Goal: Communication & Community: Answer question/provide support

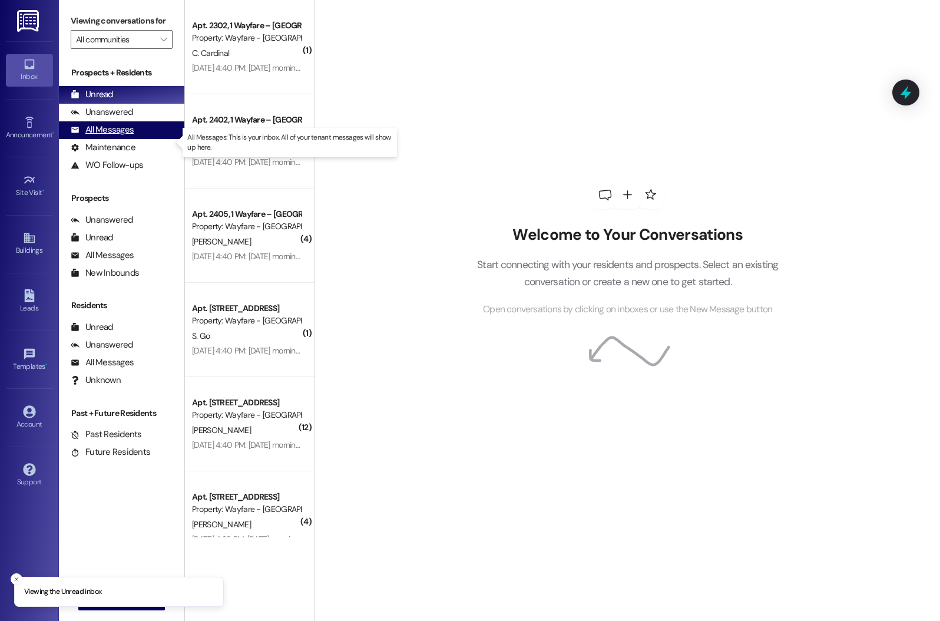
click at [124, 136] on div "All Messages" at bounding box center [102, 130] width 63 height 12
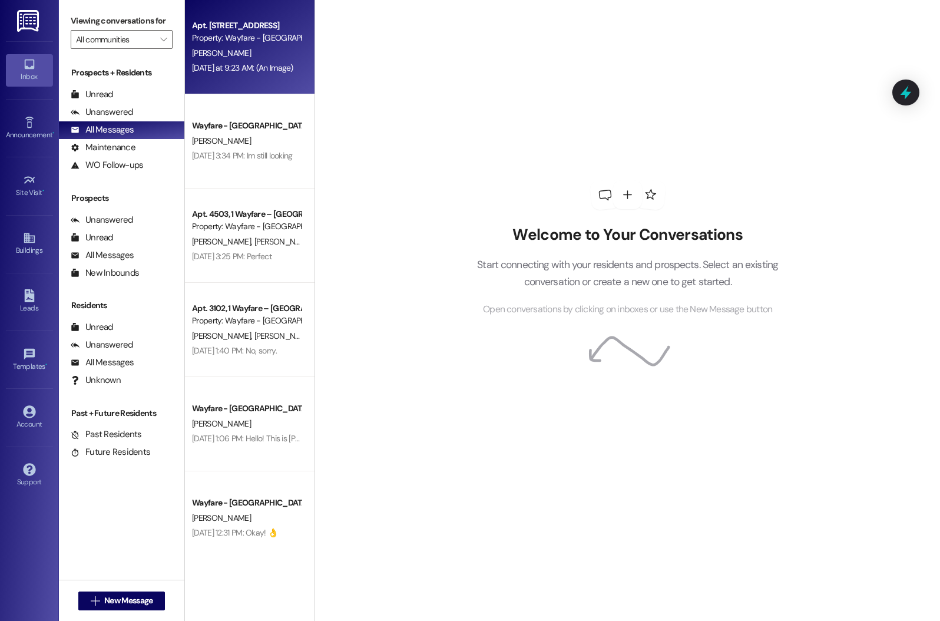
click at [198, 45] on div "Apt. 1505, 1 Wayfare – [GEOGRAPHIC_DATA] Property: Wayfare - [GEOGRAPHIC_DATA] …" at bounding box center [250, 47] width 130 height 94
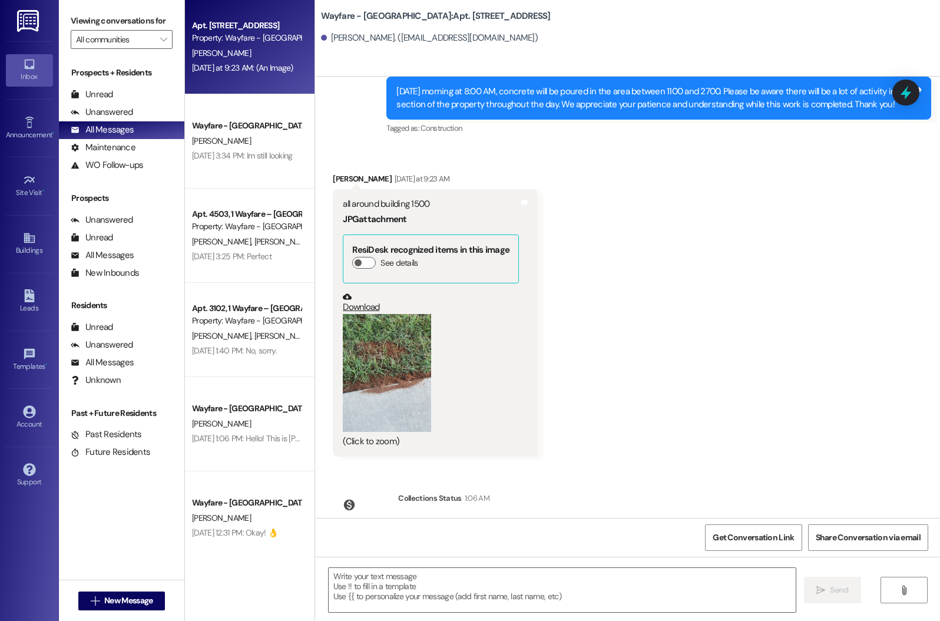
scroll to position [25906, 0]
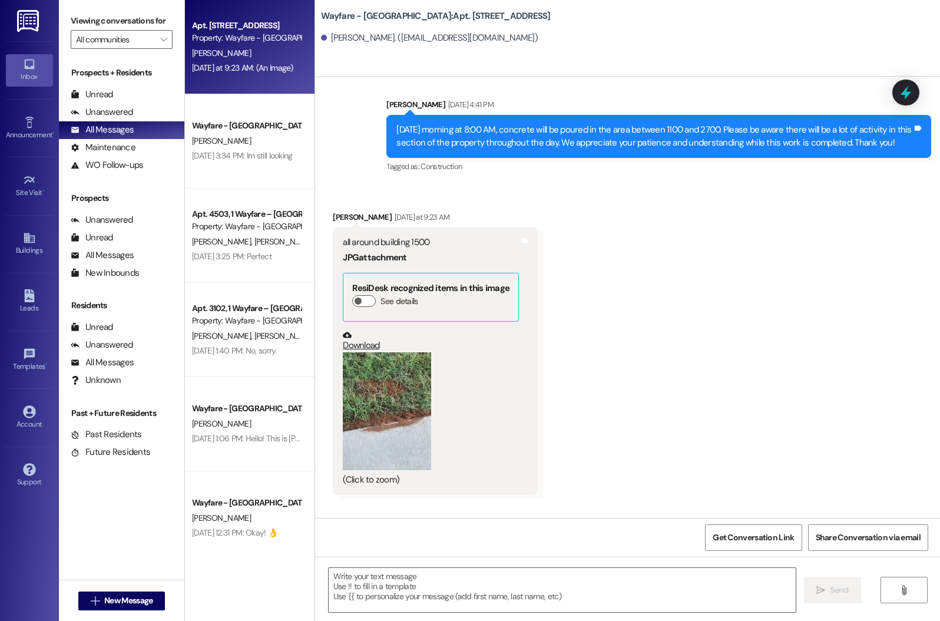
click at [392, 354] on button "Zoom image" at bounding box center [387, 411] width 88 height 118
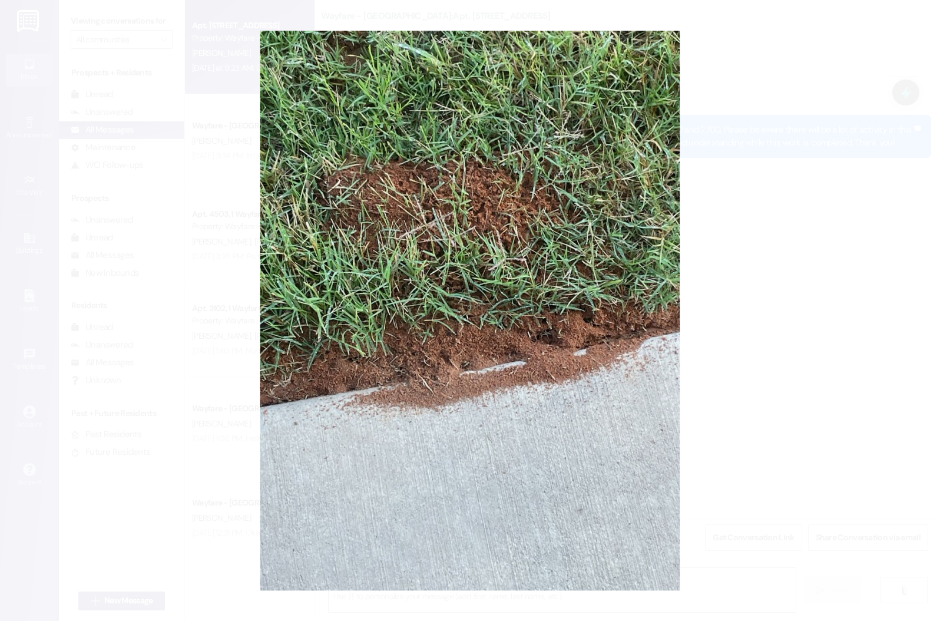
click at [743, 301] on button "Unzoom image" at bounding box center [470, 310] width 940 height 621
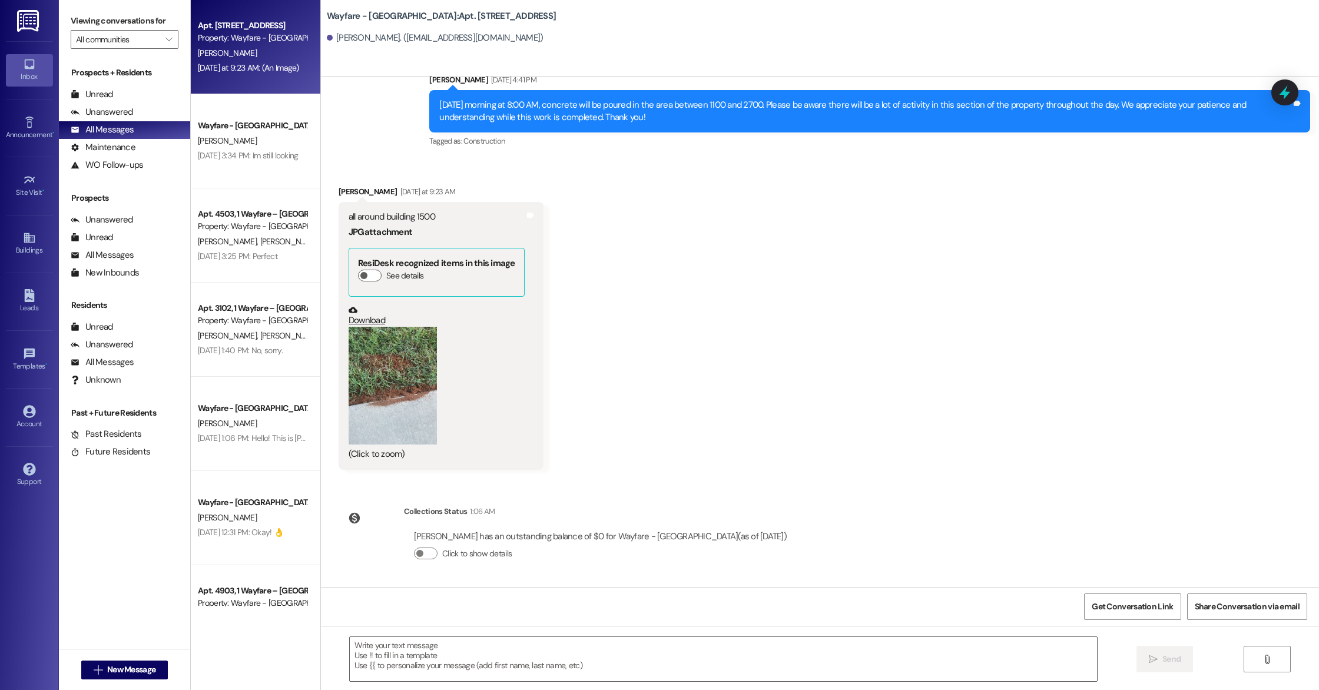
scroll to position [25017, 0]
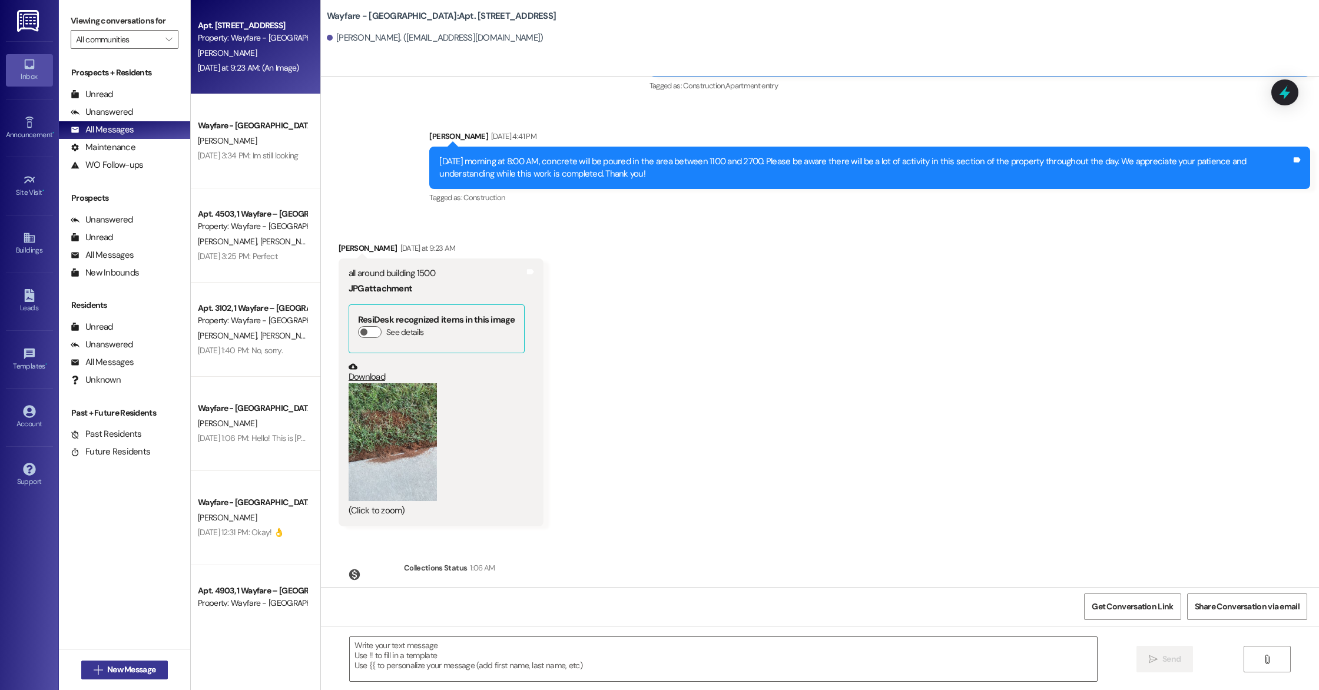
click at [122, 620] on span "New Message" at bounding box center [131, 670] width 48 height 12
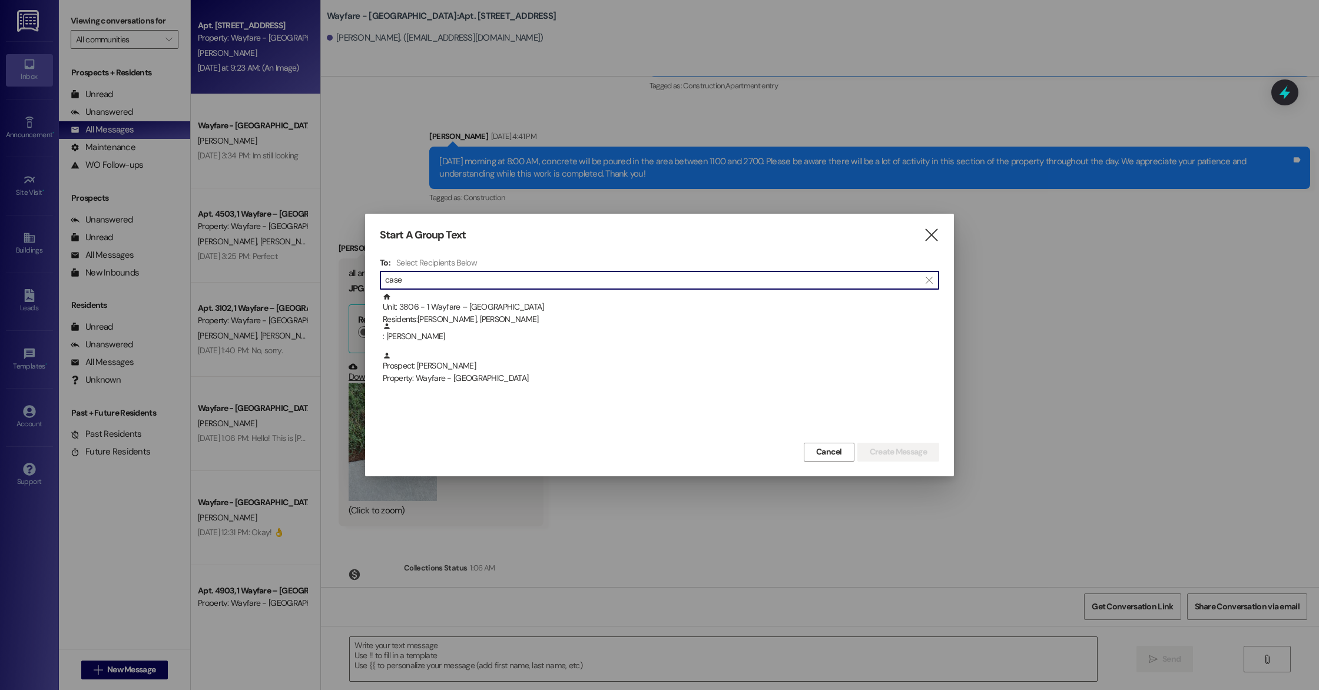
type input "case"
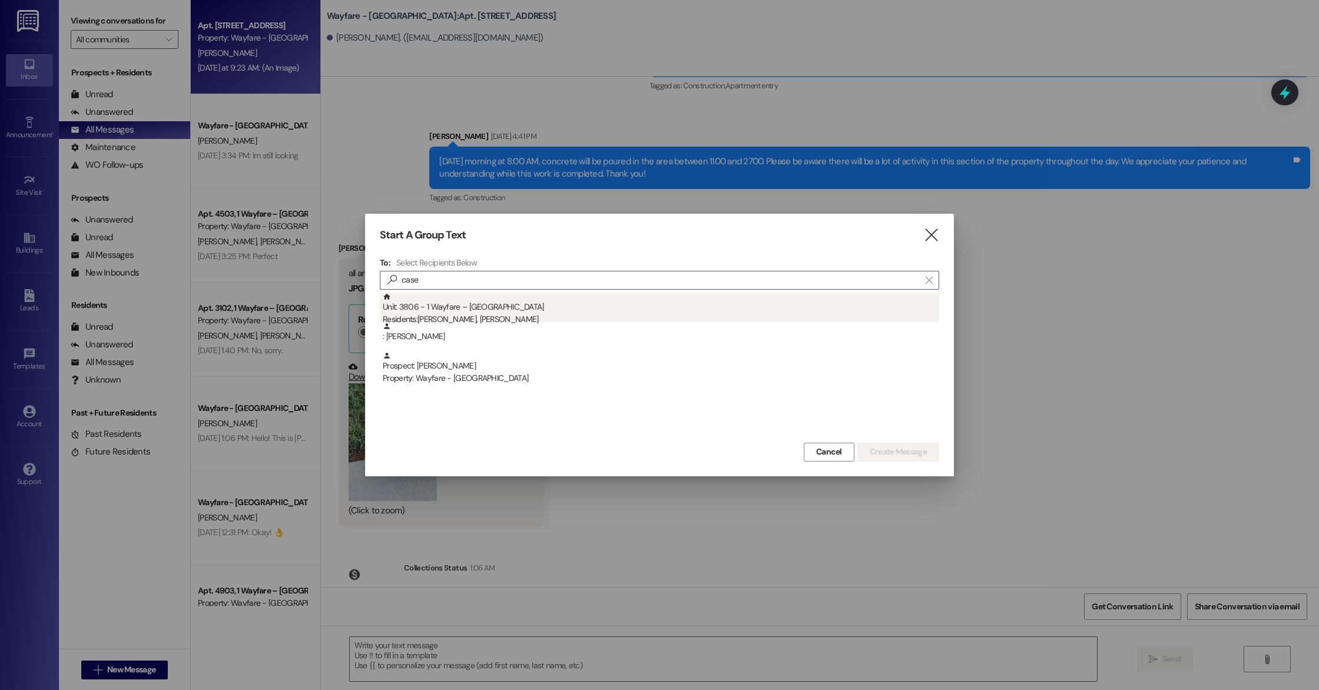
click at [429, 317] on div "Residents: [PERSON_NAME], [PERSON_NAME]" at bounding box center [661, 319] width 556 height 12
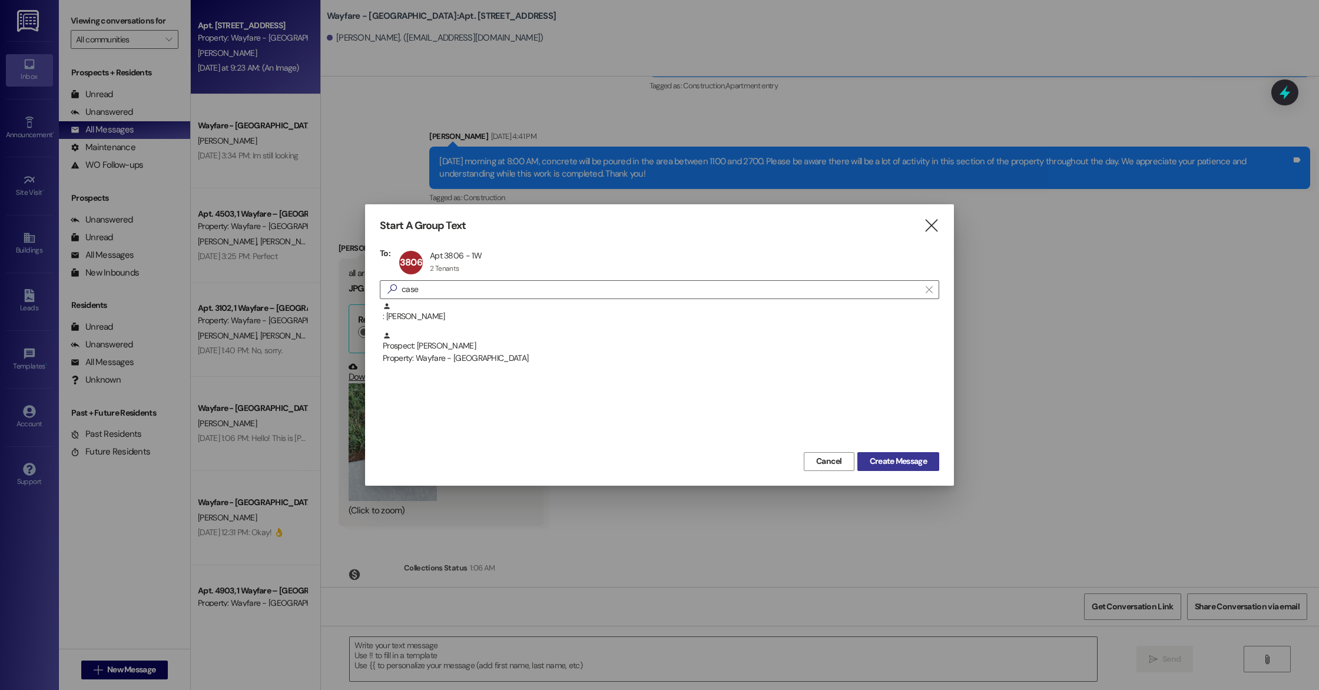
click at [913, 463] on span "Create Message" at bounding box center [898, 461] width 57 height 12
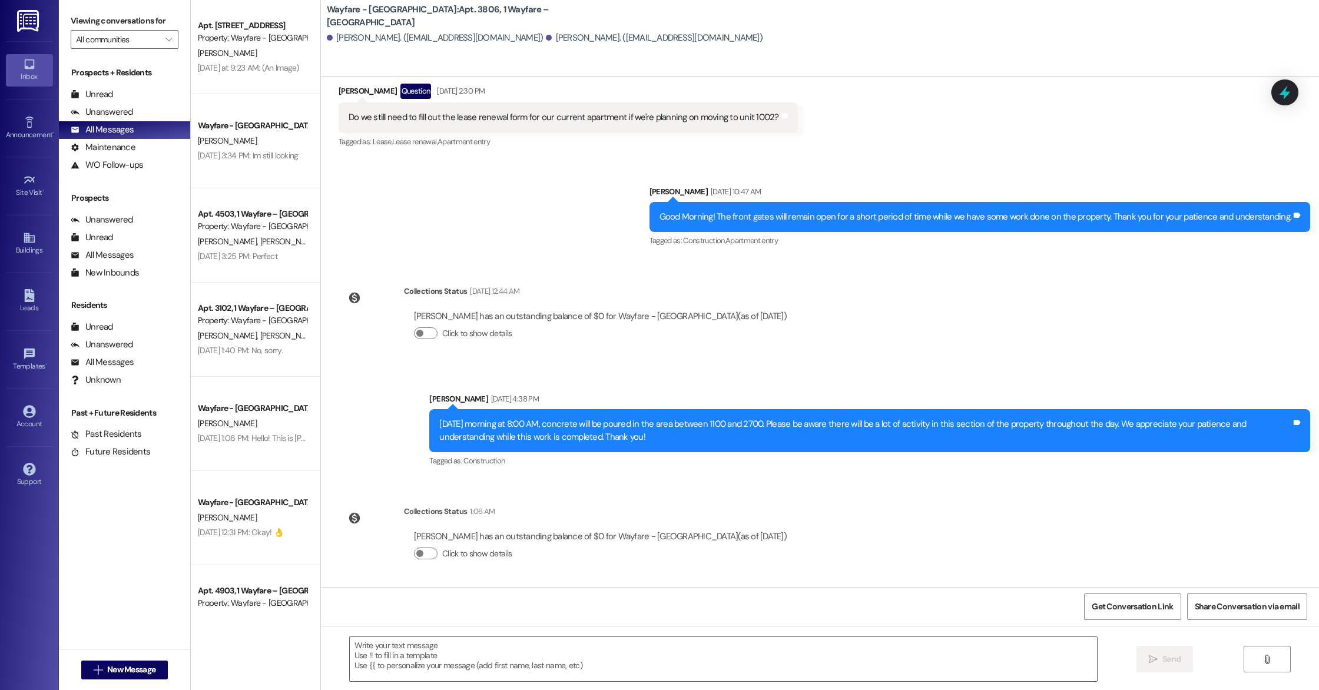
scroll to position [5233, 0]
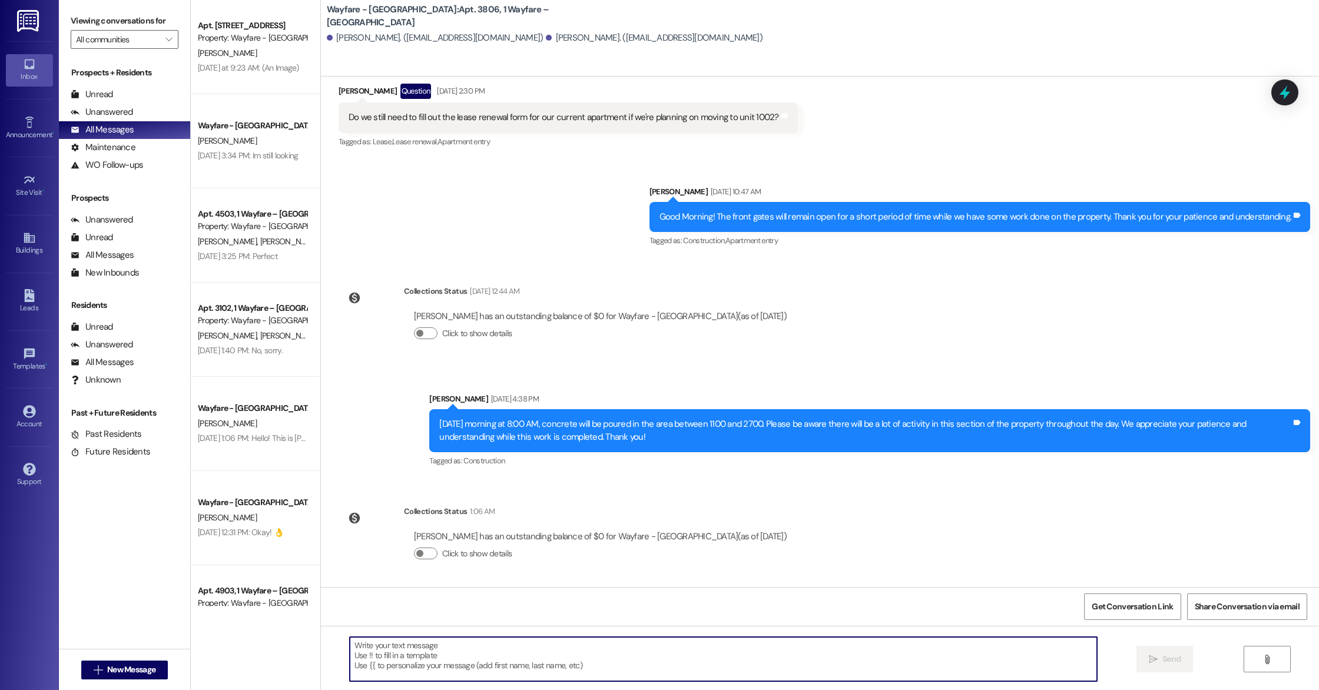
click at [466, 620] on textarea at bounding box center [723, 659] width 747 height 44
paste textarea "Good morning [[PERSON_NAME]’s Name], I just sent your renewal lease to your ema…"
drag, startPoint x: 454, startPoint y: 644, endPoint x: 397, endPoint y: 642, distance: 56.5
click at [397, 620] on textarea "Good morning [[PERSON_NAME]’s Name], I just sent your renewal lease to your ema…" at bounding box center [723, 659] width 747 height 44
click at [350, 620] on textarea "Good morning [PERSON_NAME] and [PERSON_NAME] I just sent your renewal lease to …" at bounding box center [723, 659] width 747 height 44
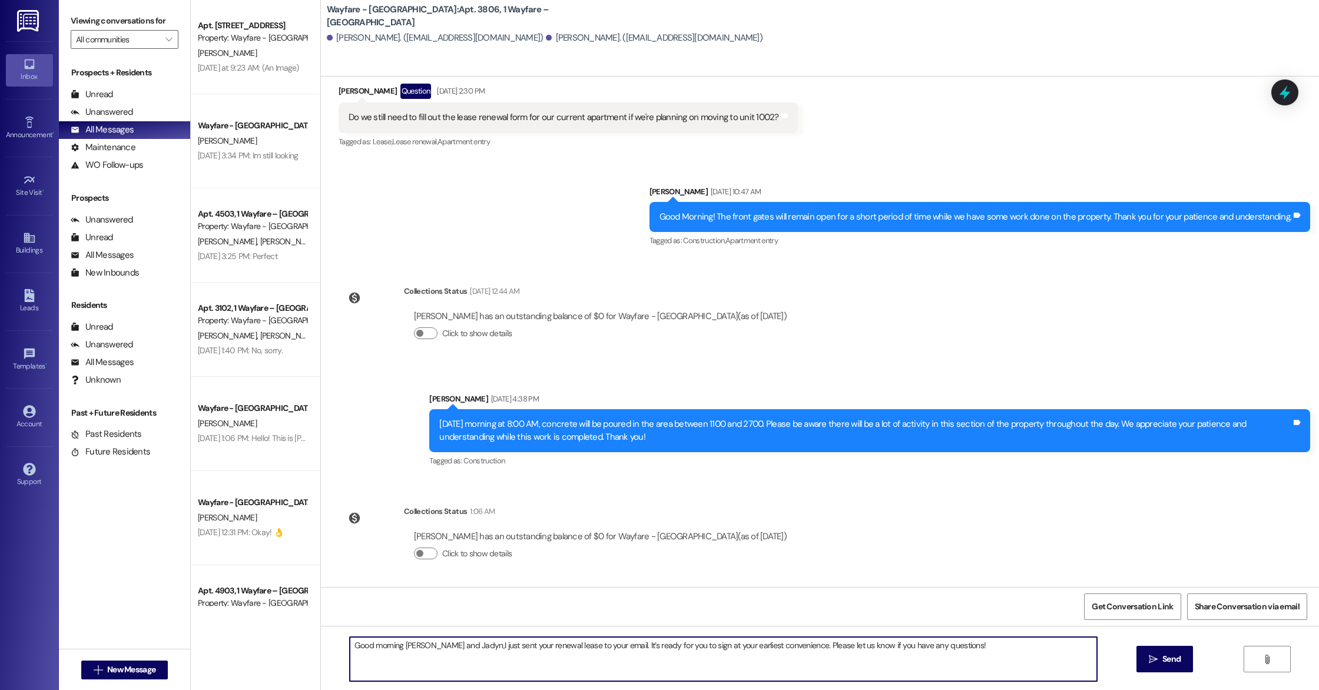
type textarea "Good morning [PERSON_NAME] and Jadyn, I just sent your renewal lease to your em…"
click at [770, 620] on textarea "Good morning [PERSON_NAME] and Jadyn, I just sent your renewal lease to your em…" at bounding box center [723, 659] width 747 height 44
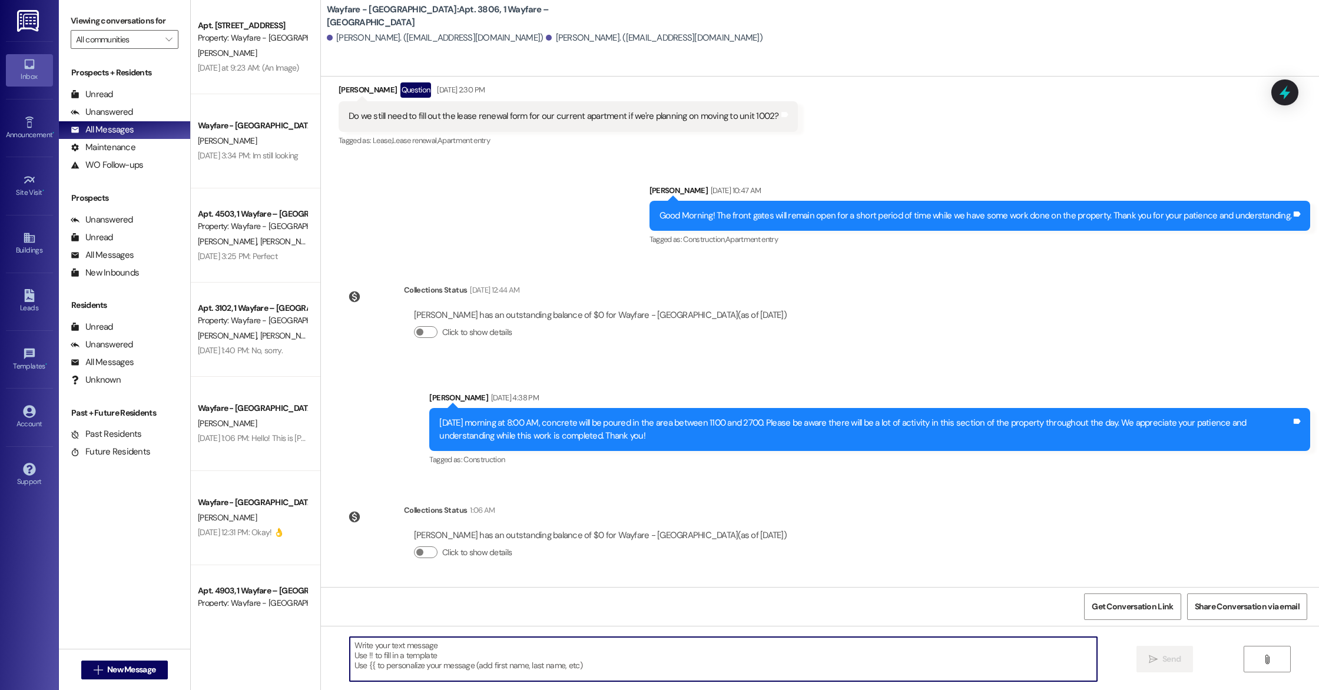
scroll to position [5314, 0]
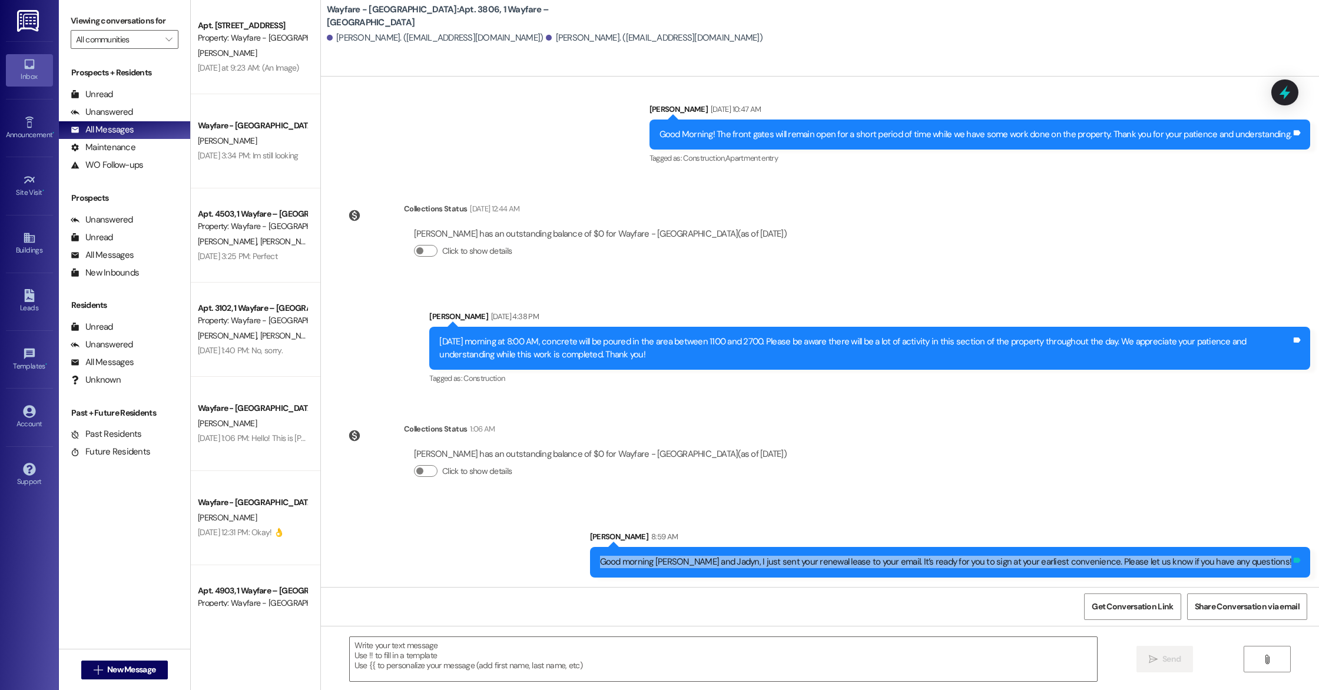
drag, startPoint x: 643, startPoint y: 563, endPoint x: 1296, endPoint y: 556, distance: 653.0
click at [939, 556] on div "Good morning [PERSON_NAME] and Jadyn, I just sent your renewal lease to your em…" at bounding box center [950, 562] width 721 height 30
copy div "Good morning [PERSON_NAME] and Jadyn, I just sent your renewal lease to your em…"
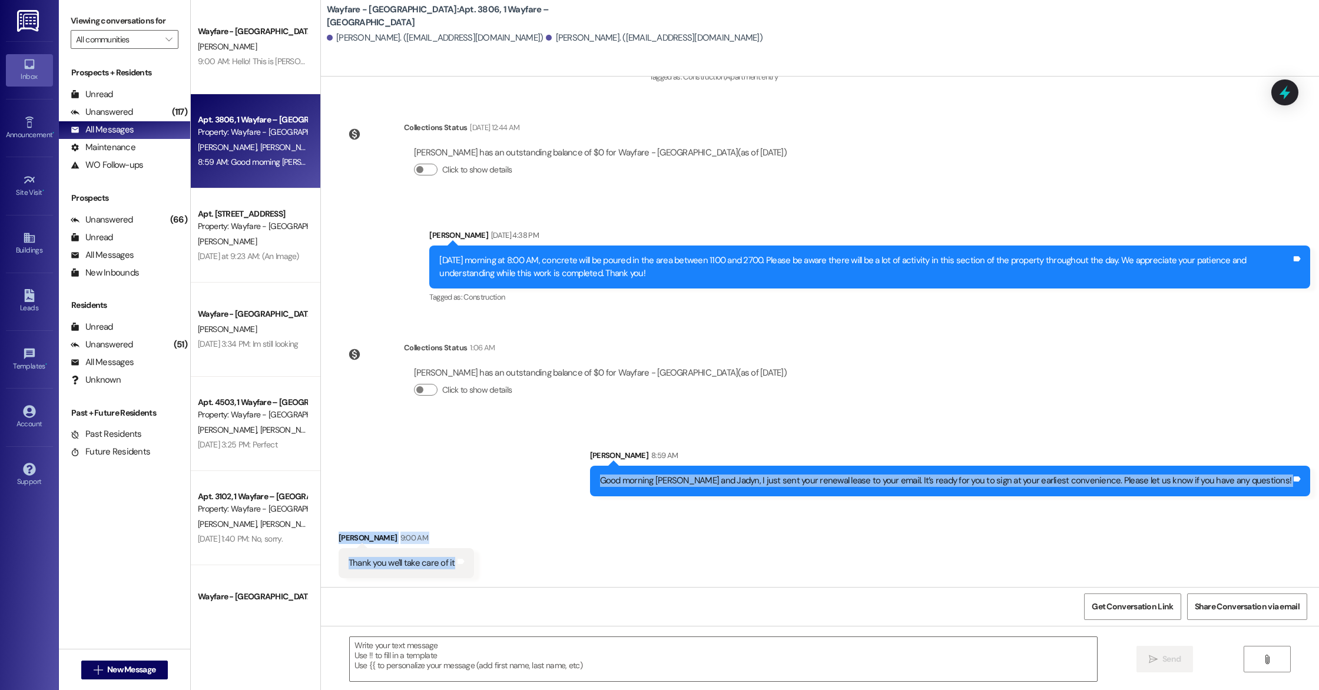
scroll to position [5396, 0]
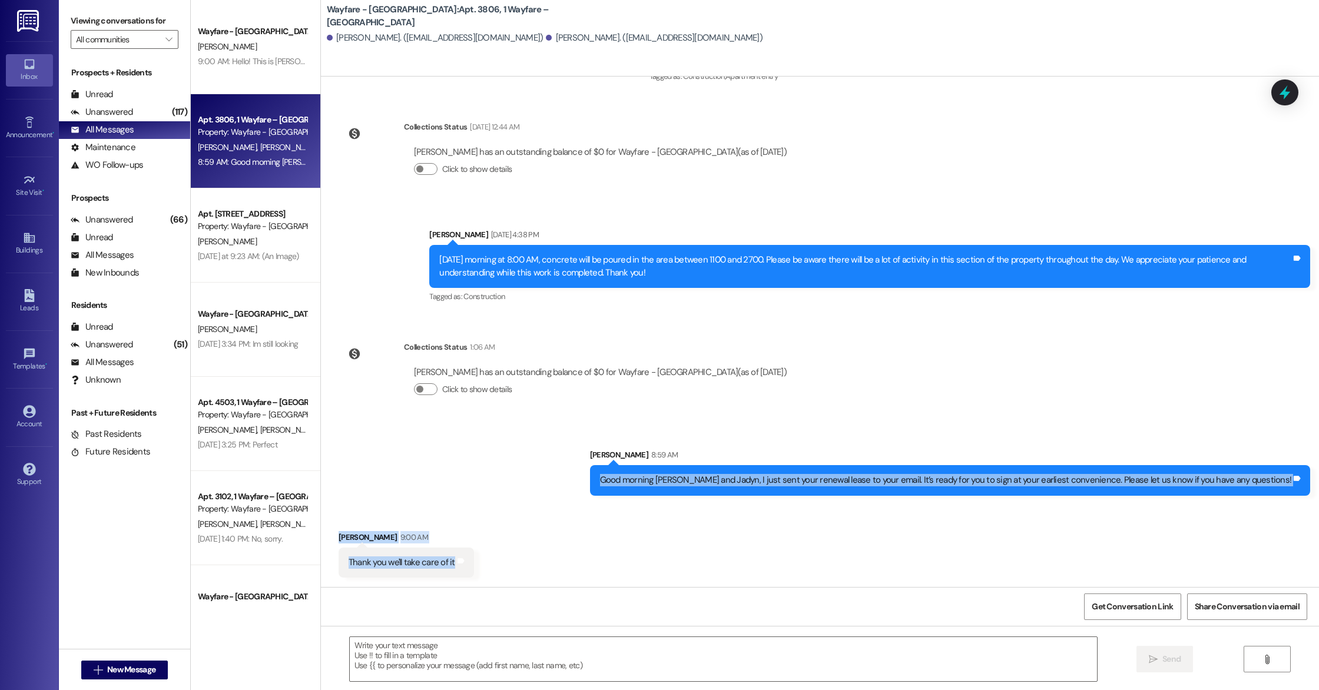
click at [480, 525] on div "Received via SMS [PERSON_NAME] 9:00 AM Thank you we'll take care of it Tags and…" at bounding box center [820, 546] width 998 height 82
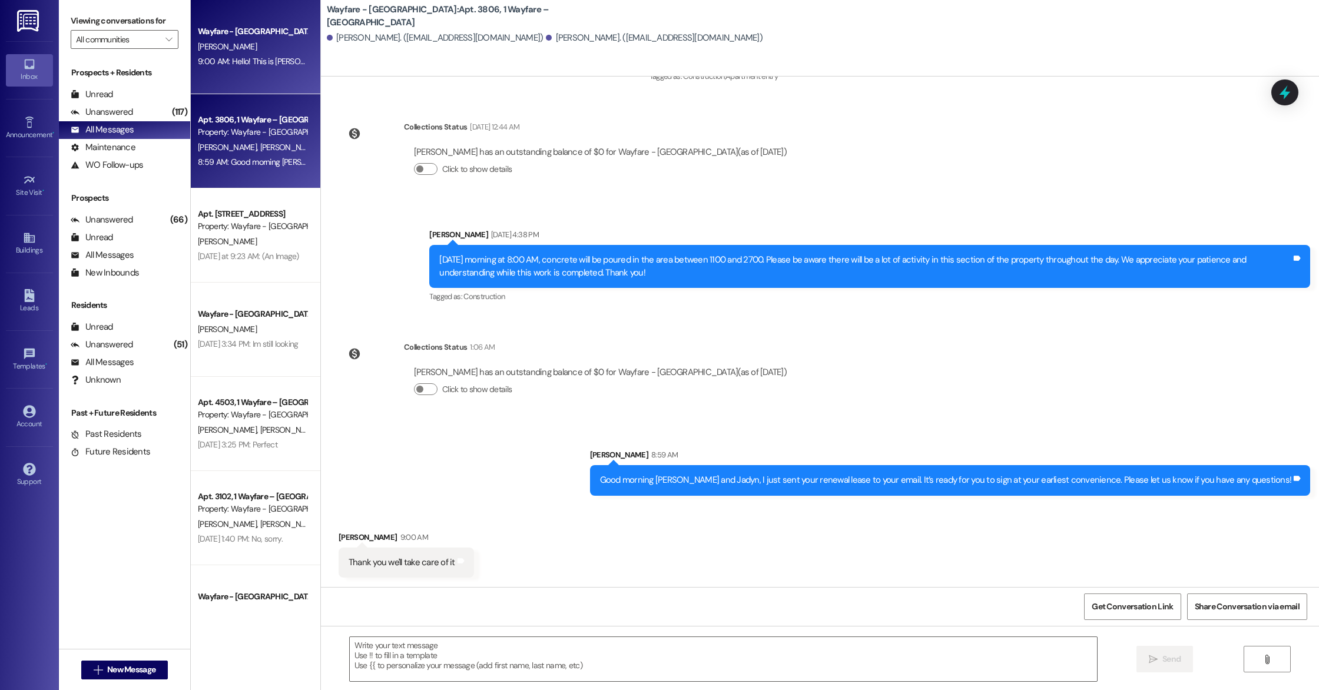
click at [271, 83] on div "Wayfare - [GEOGRAPHIC_DATA] [PERSON_NAME] 9:00 AM: Hello! This is [PERSON_NAME]…" at bounding box center [256, 47] width 130 height 94
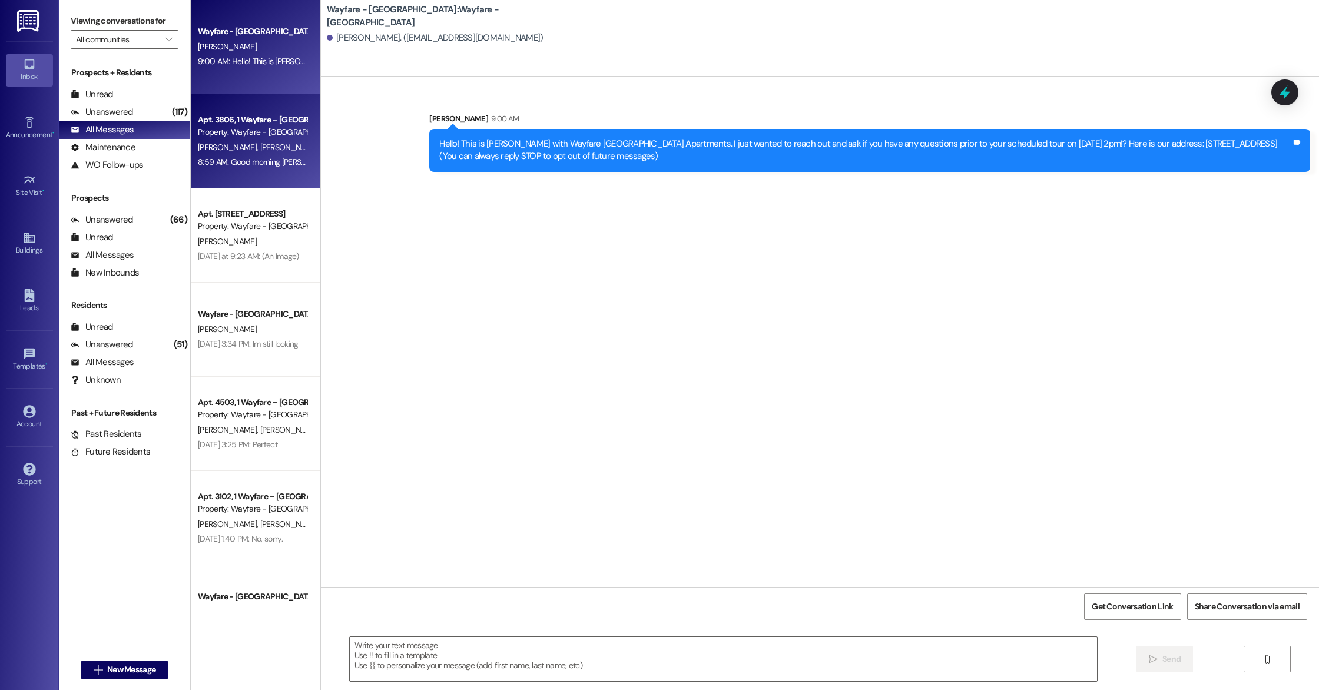
click at [260, 148] on span "[PERSON_NAME]" at bounding box center [289, 147] width 59 height 11
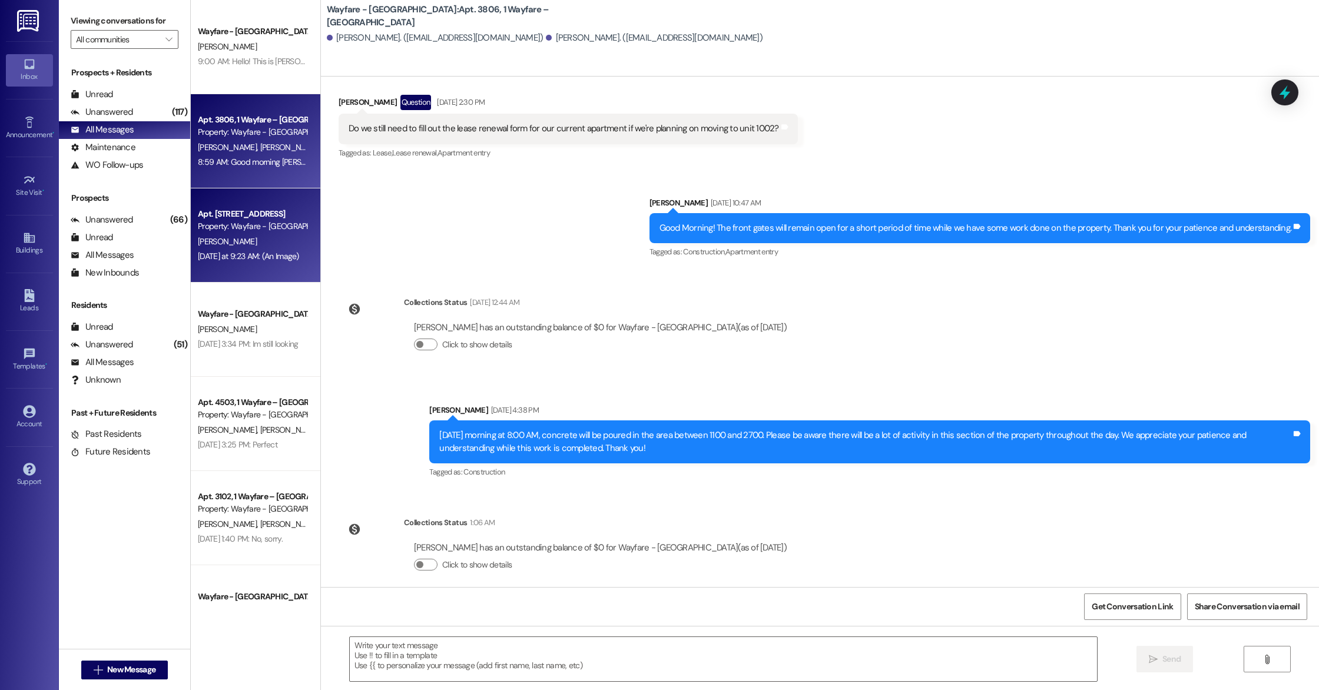
click at [260, 257] on div "[DATE] at 9:23 AM: (An Image) [DATE] at 9:23 AM: (An Image)" at bounding box center [248, 256] width 101 height 11
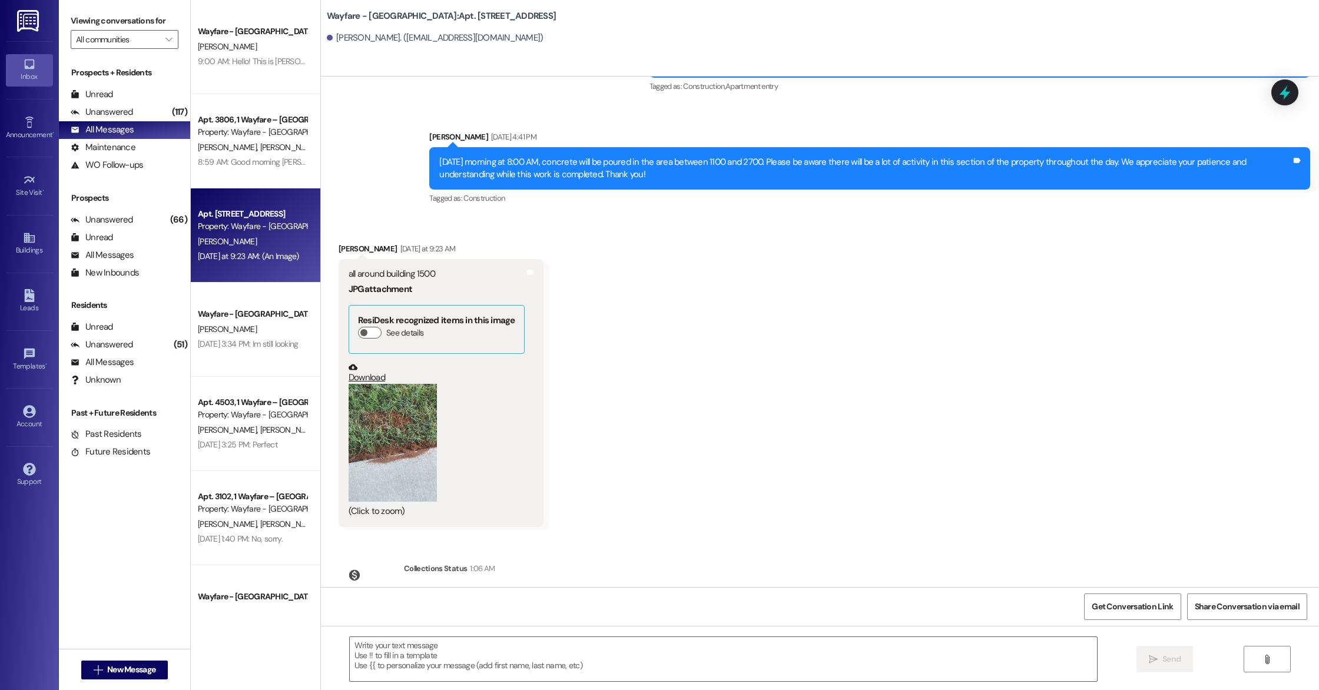
scroll to position [25017, 0]
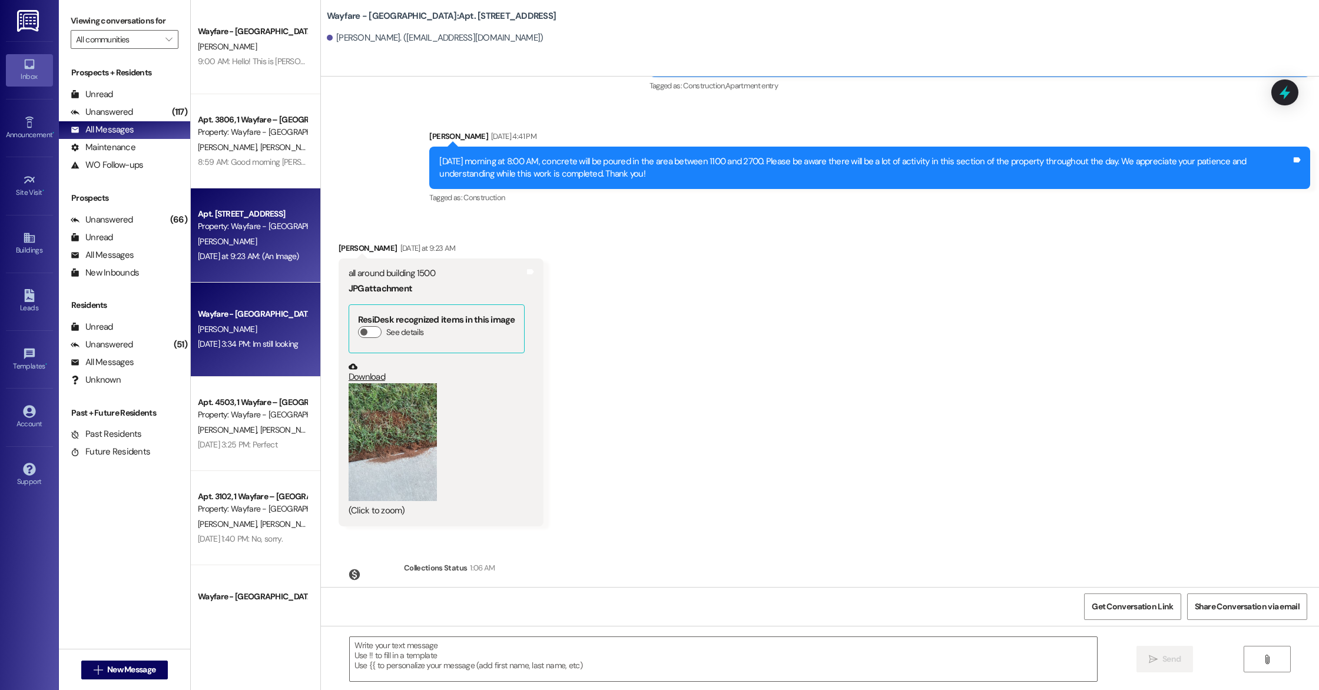
click at [240, 353] on div "Wayfare - [GEOGRAPHIC_DATA] [PERSON_NAME] [DATE] 3:34 PM: Im still looking [DAT…" at bounding box center [256, 330] width 130 height 94
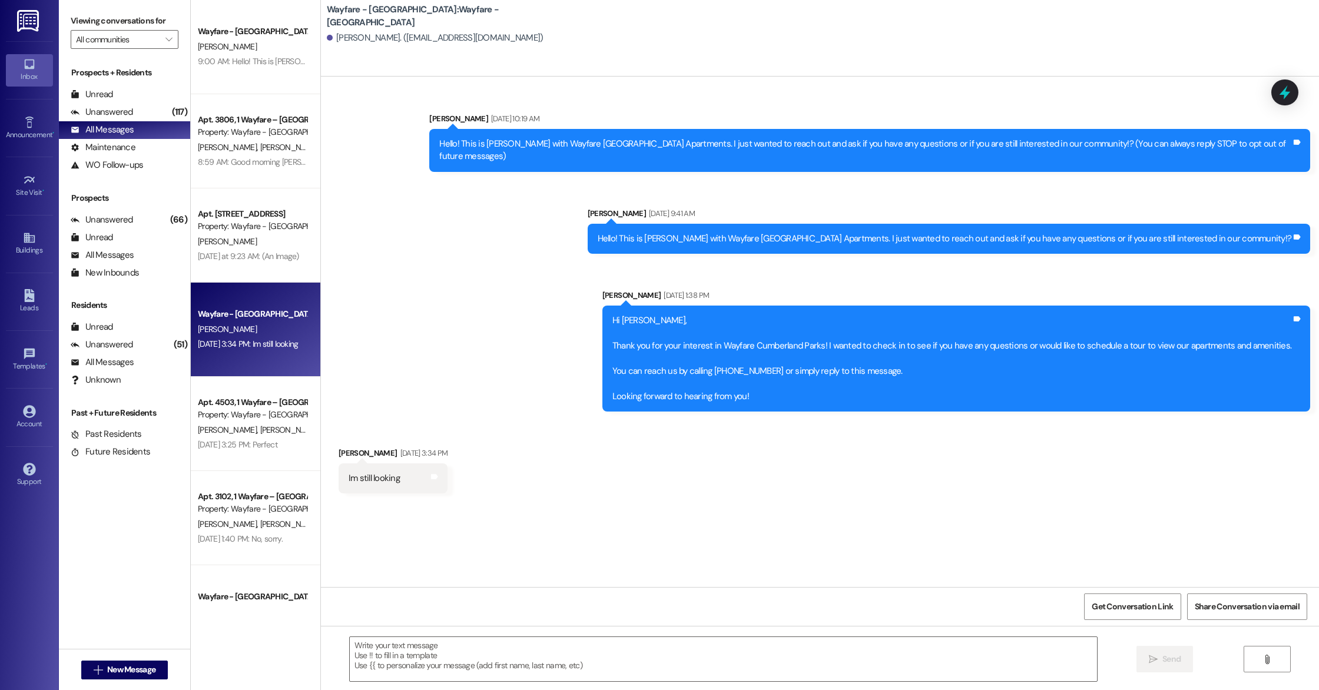
scroll to position [0, 0]
drag, startPoint x: 394, startPoint y: 467, endPoint x: 324, endPoint y: 467, distance: 70.1
click at [330, 467] on div "Received via SMS [PERSON_NAME] [DATE] 3:34 PM Im still looking Tags and notes" at bounding box center [393, 470] width 127 height 64
copy div "Im still looking"
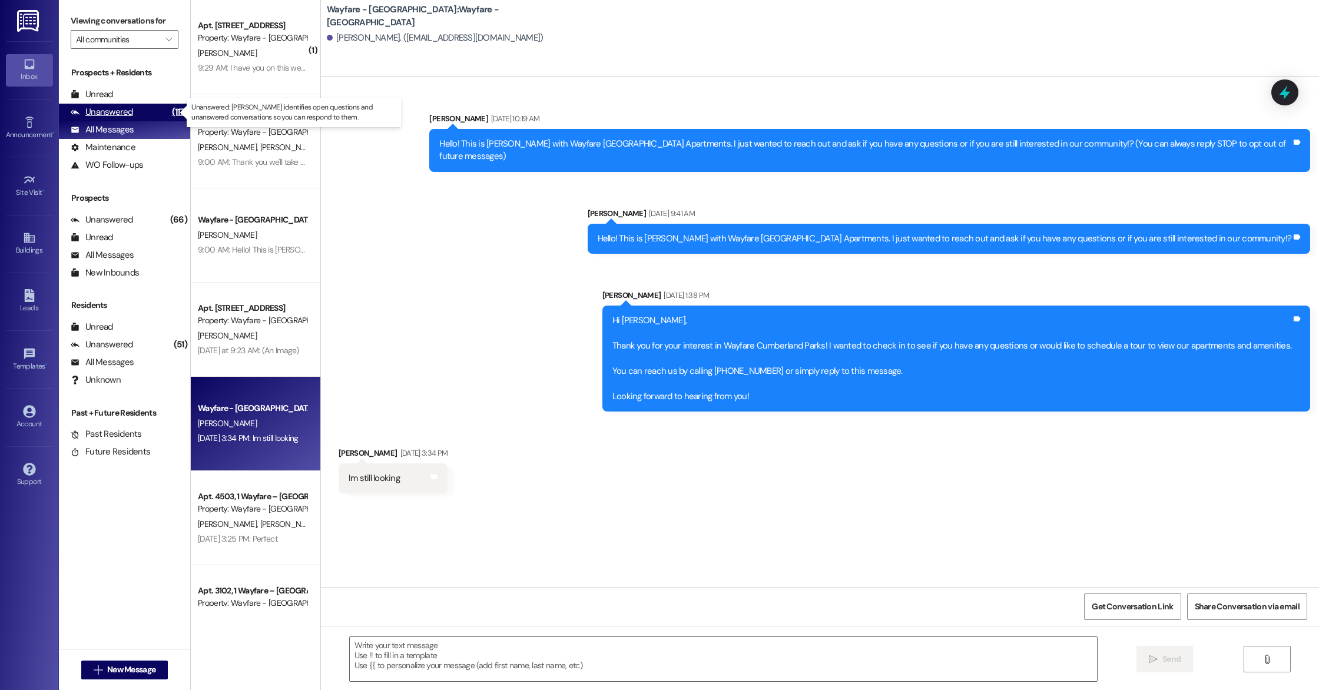
click at [121, 114] on div "Unanswered" at bounding box center [102, 112] width 62 height 12
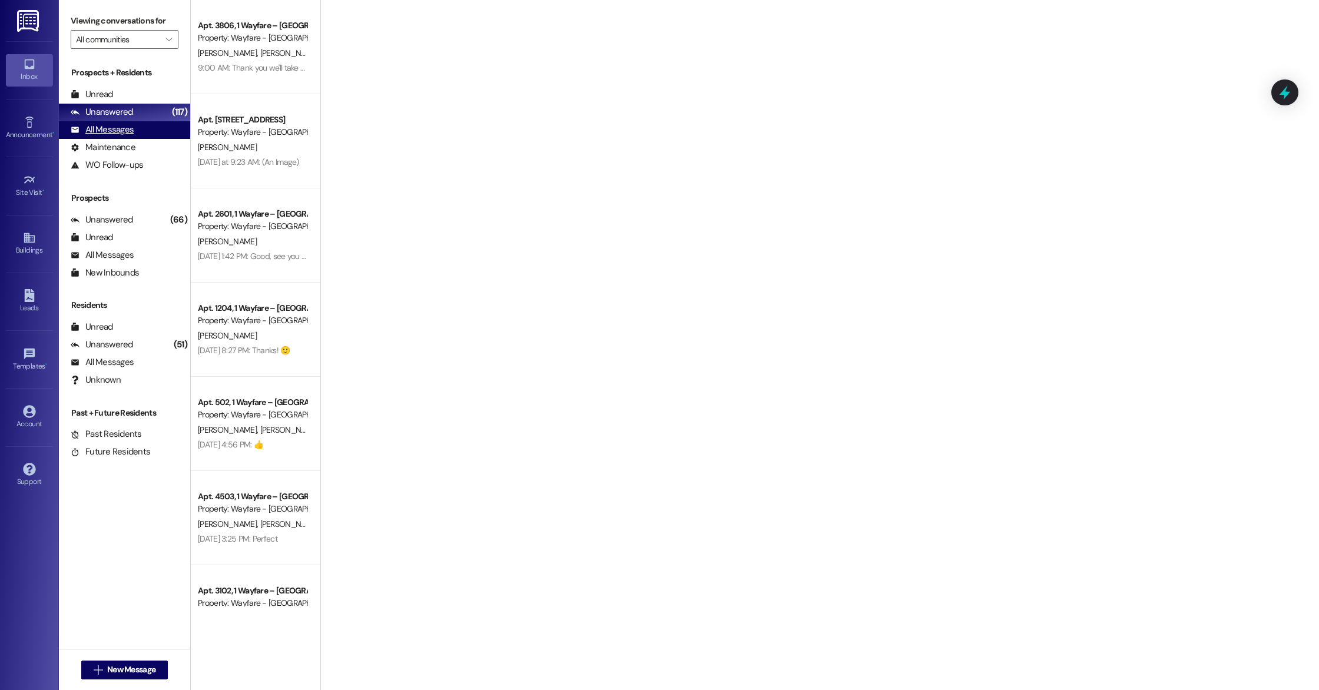
click at [121, 127] on div "All Messages" at bounding box center [102, 130] width 63 height 12
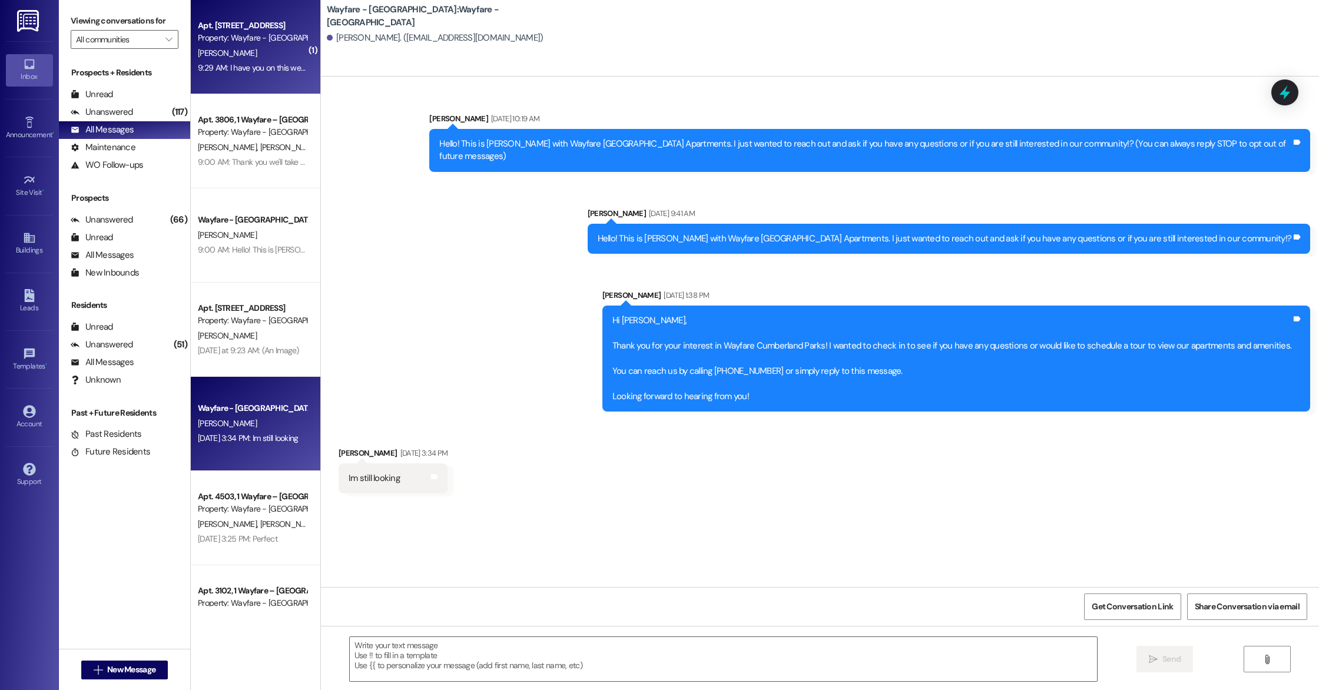
click at [265, 51] on div "[PERSON_NAME]" at bounding box center [252, 53] width 111 height 15
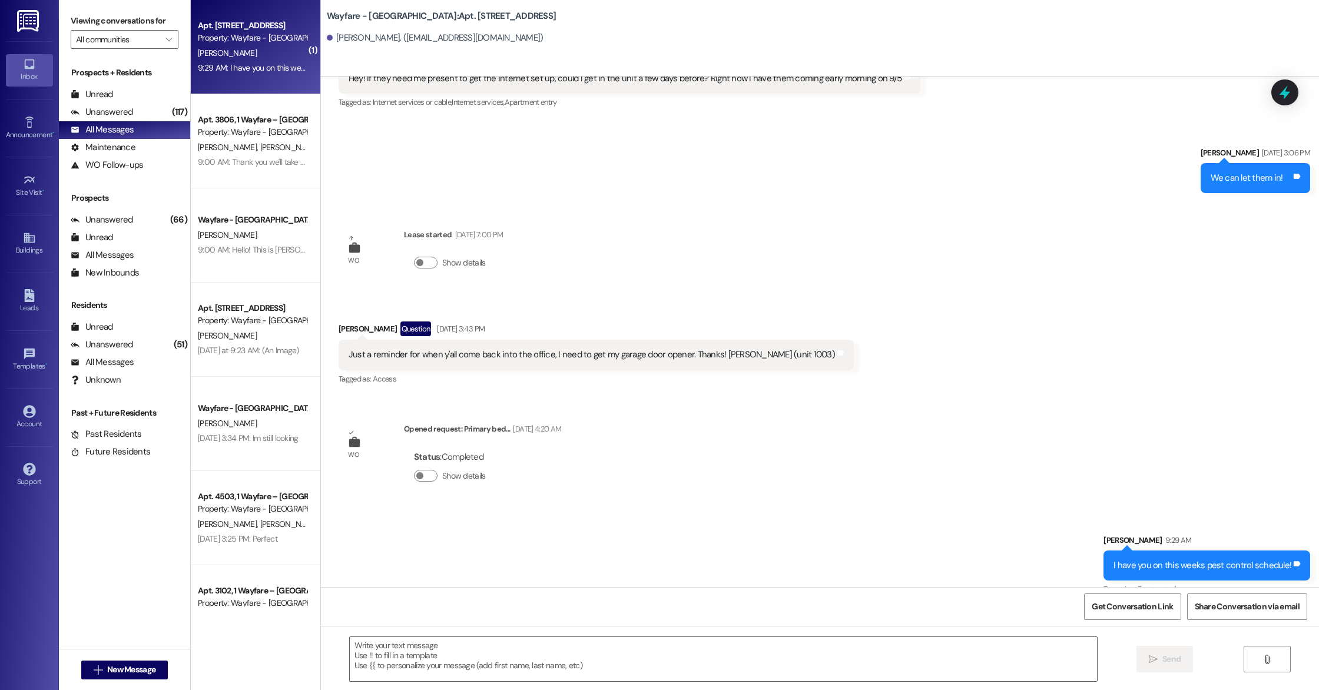
scroll to position [263, 0]
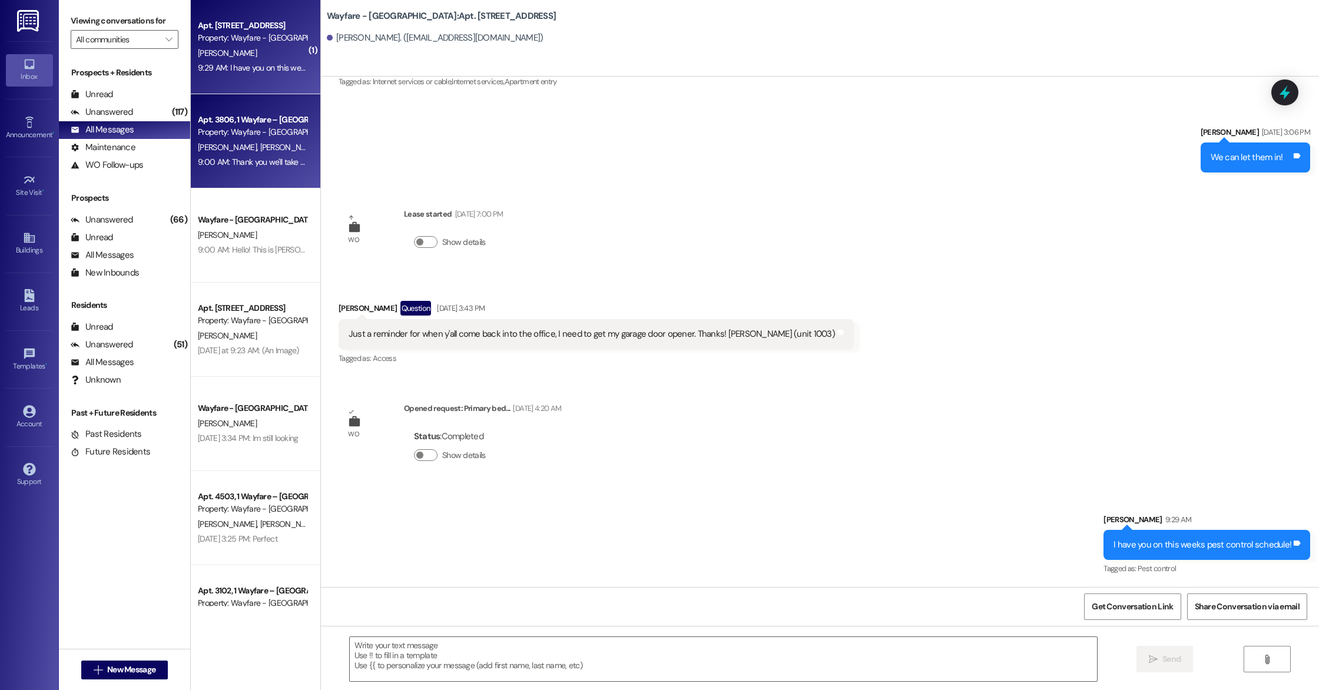
click at [260, 151] on span "[PERSON_NAME]" at bounding box center [289, 147] width 59 height 11
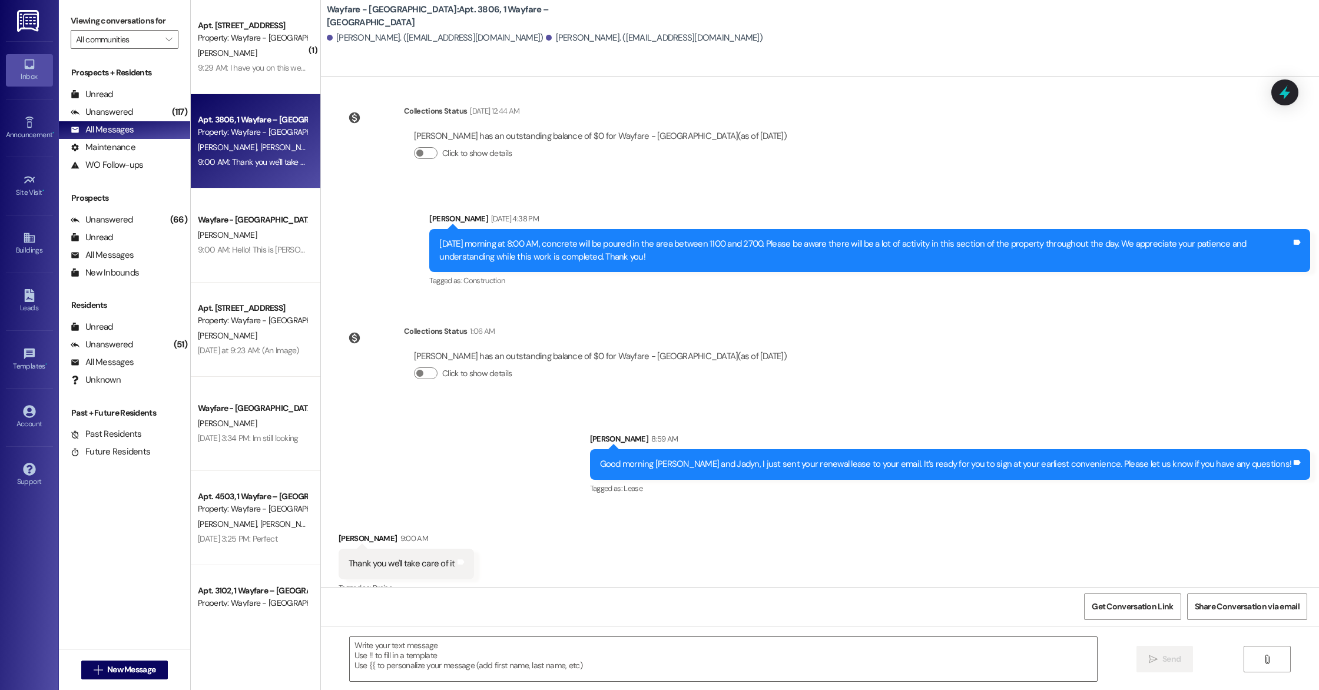
scroll to position [5431, 0]
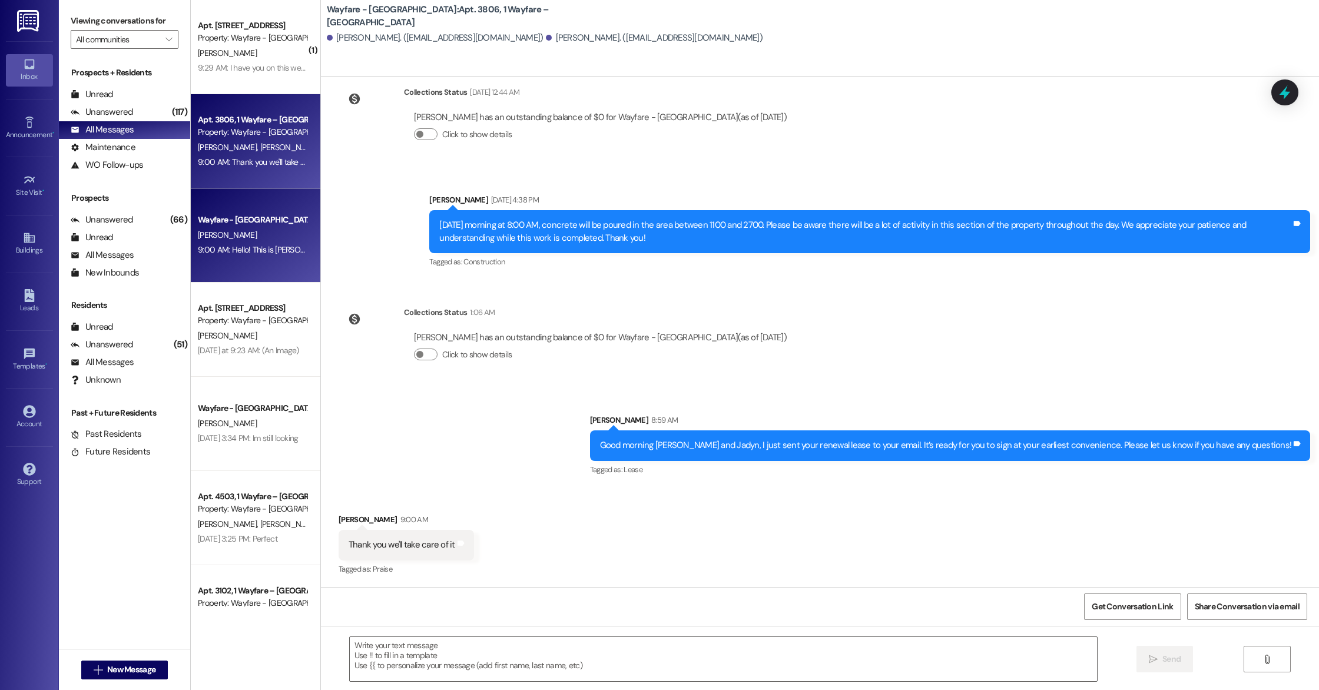
click at [253, 243] on div "9:00 AM: Hello! This is [PERSON_NAME] with Wayfare [GEOGRAPHIC_DATA] Apartments…" at bounding box center [252, 250] width 111 height 15
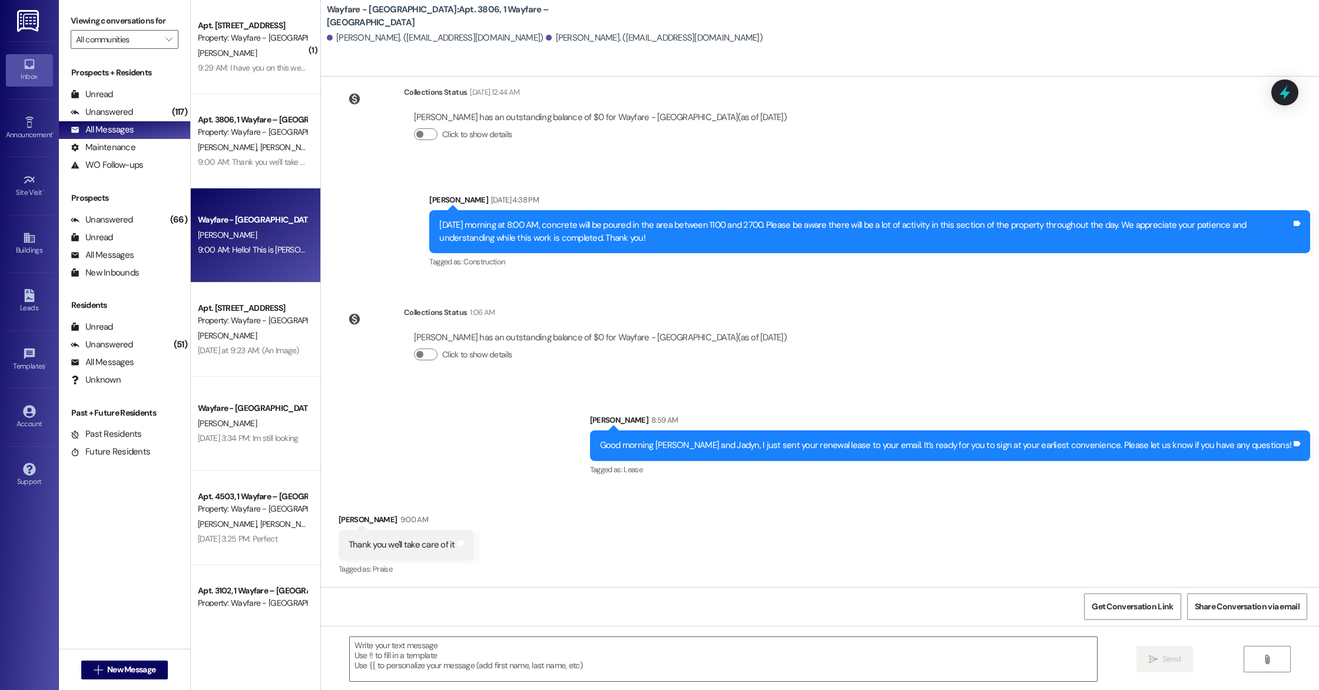
scroll to position [0, 0]
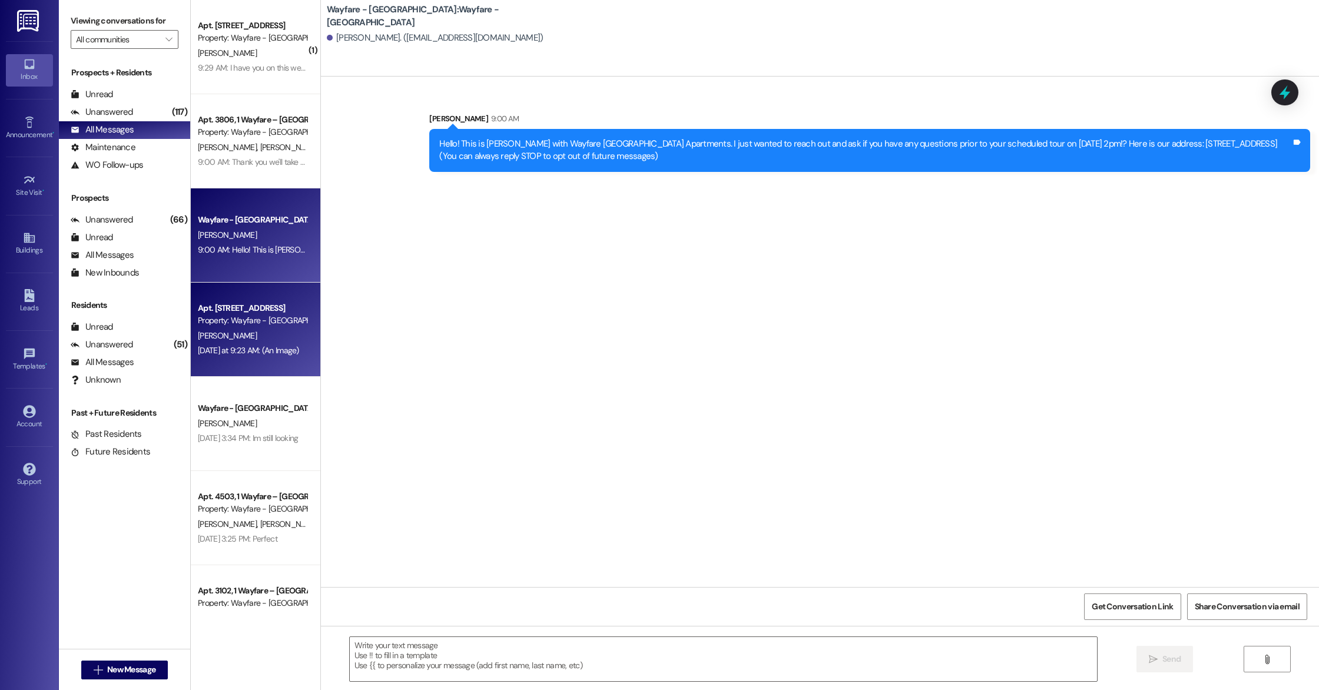
click at [239, 322] on div "Property: Wayfare - [GEOGRAPHIC_DATA]" at bounding box center [252, 320] width 109 height 12
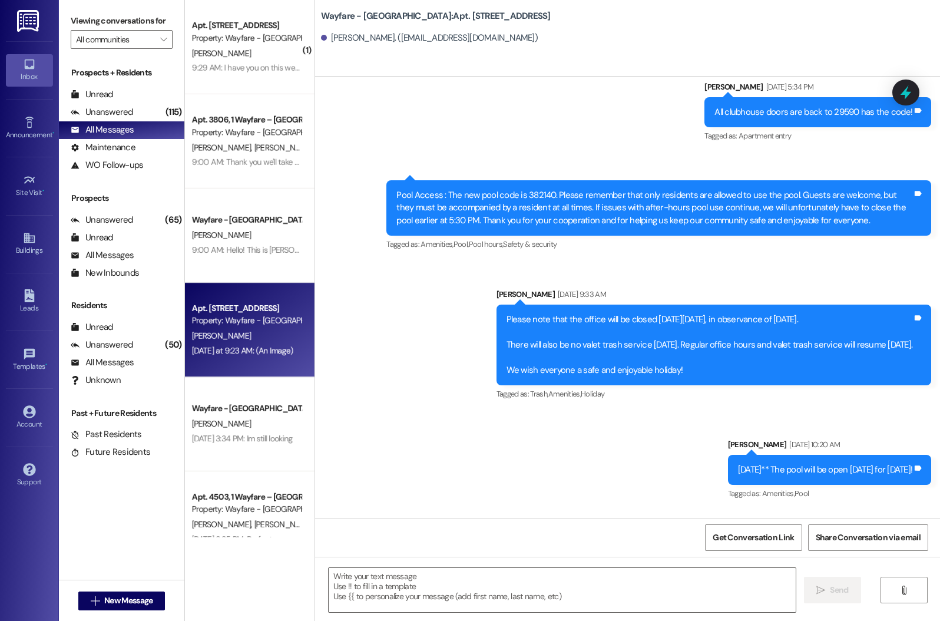
scroll to position [25875, 0]
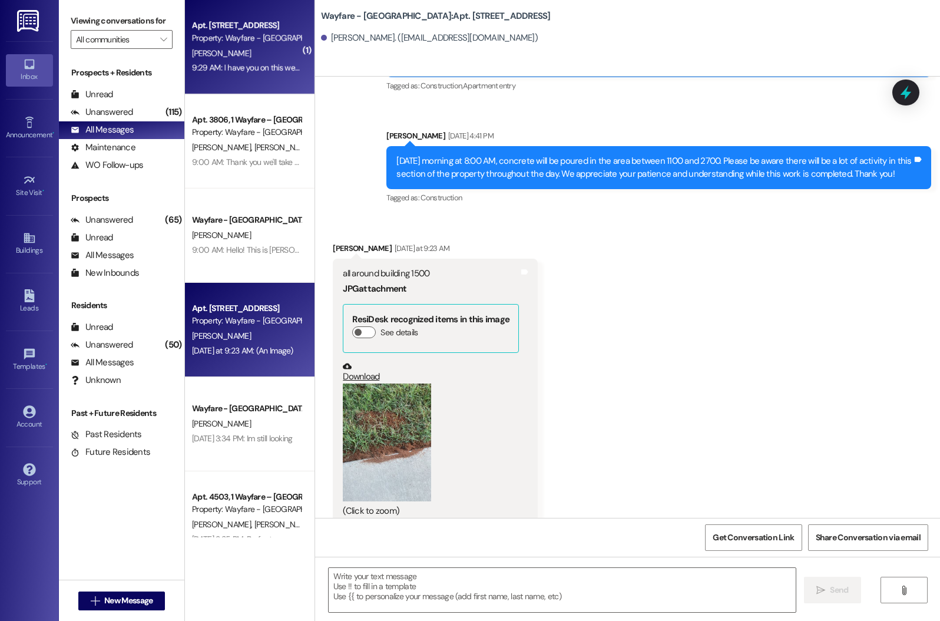
click at [262, 54] on div "[PERSON_NAME]" at bounding box center [246, 53] width 111 height 15
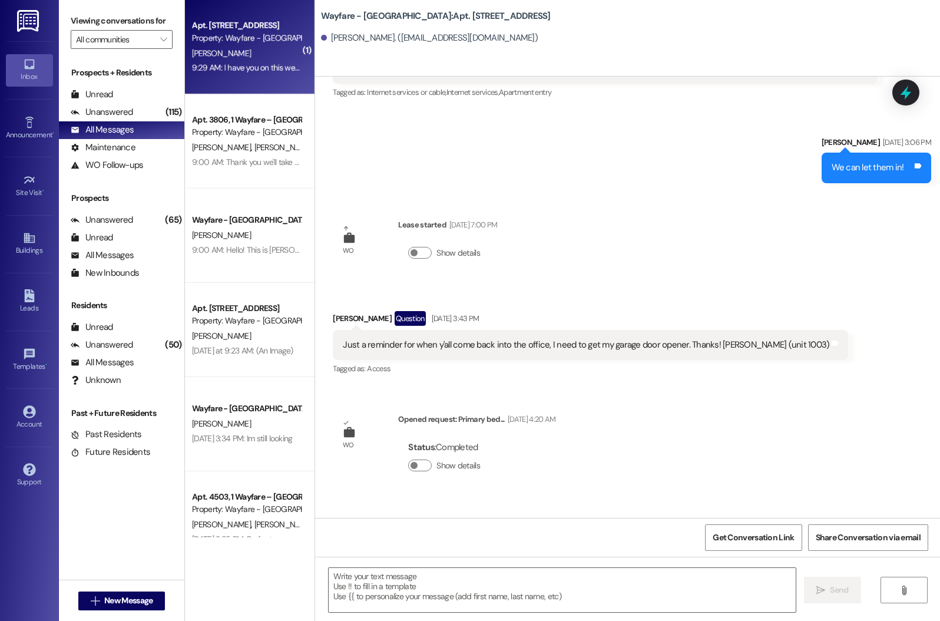
scroll to position [344, 0]
